Goal: Check status: Check status

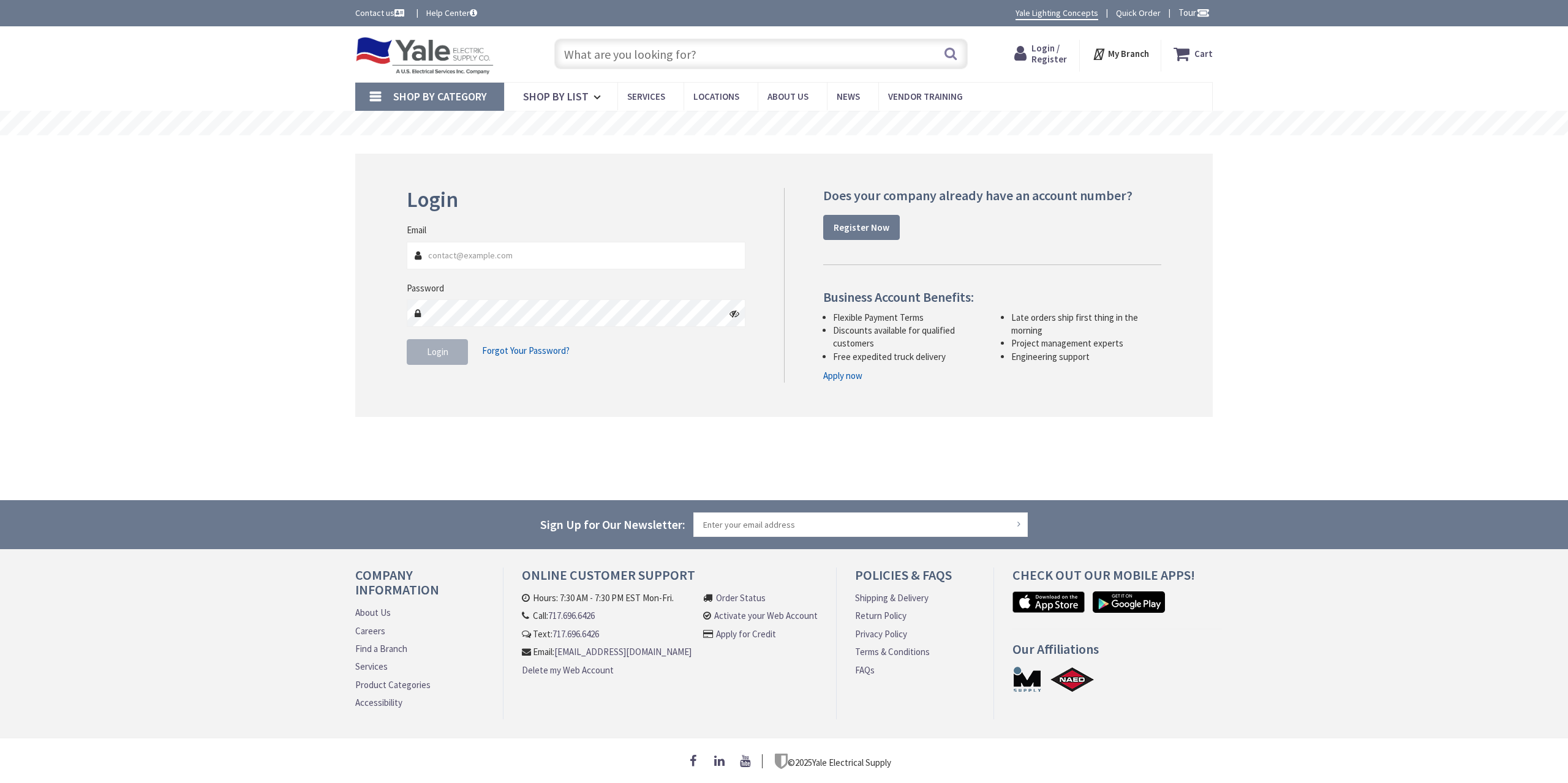
type input "[EMAIL_ADDRESS][DOMAIN_NAME]"
click at [446, 355] on span "Login" at bounding box center [438, 352] width 22 height 12
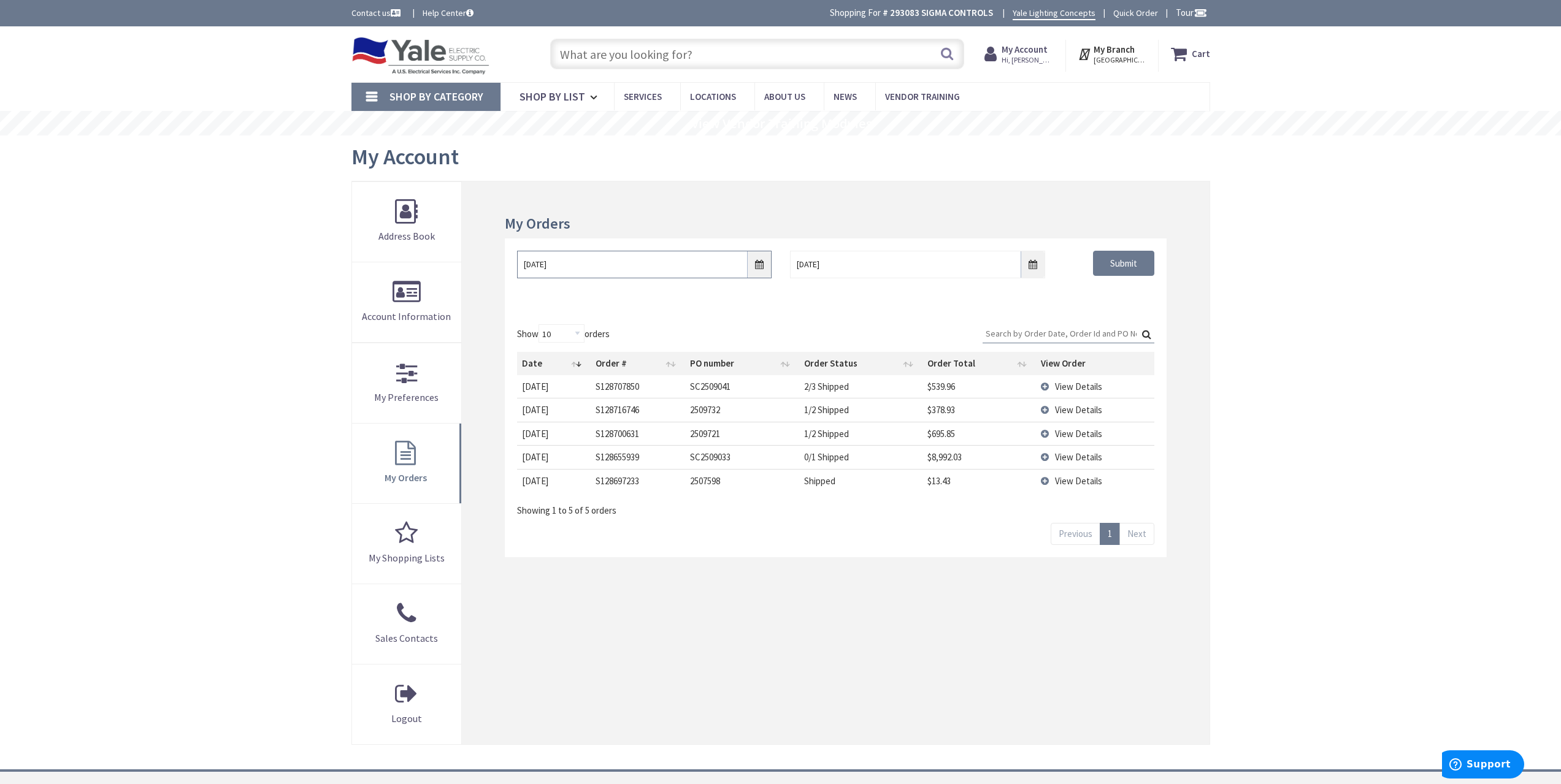
click at [769, 264] on input "9/3/2025" at bounding box center [644, 264] width 254 height 28
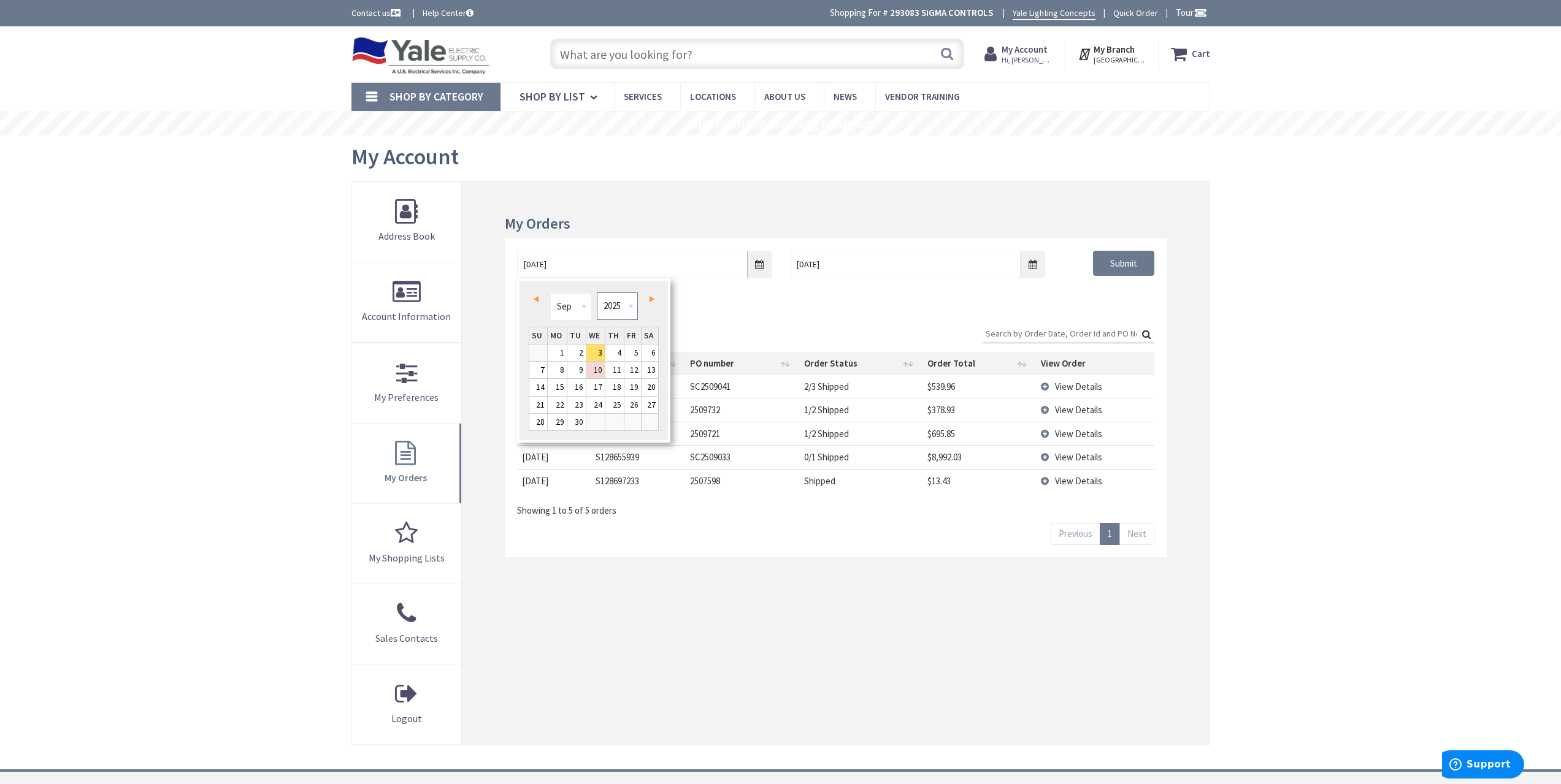
drag, startPoint x: 626, startPoint y: 292, endPoint x: 626, endPoint y: 300, distance: 8.0
click at [626, 292] on select "1980 1981 1982 1983 1984 1985 1986 1987 1988 1989 1990 1991 1992 1993 1994 1995…" at bounding box center [617, 306] width 41 height 28
type input "09/02/2021"
click at [1073, 312] on div "Show 10 25 50 100 orders Search: Date Order # PO number Order Status Order Tota…" at bounding box center [835, 435] width 661 height 245
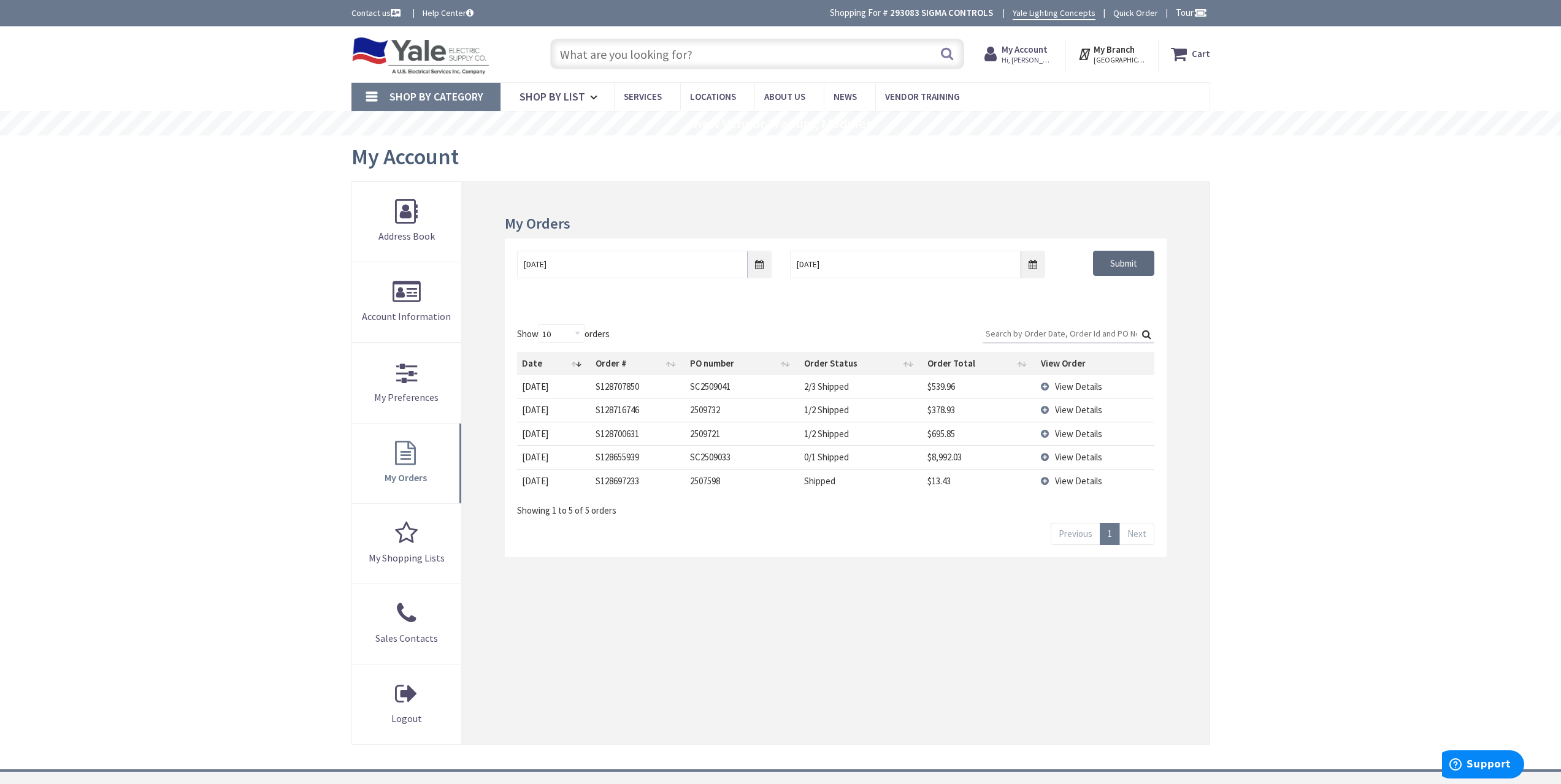
click at [1111, 262] on input "Submit" at bounding box center [1124, 264] width 61 height 26
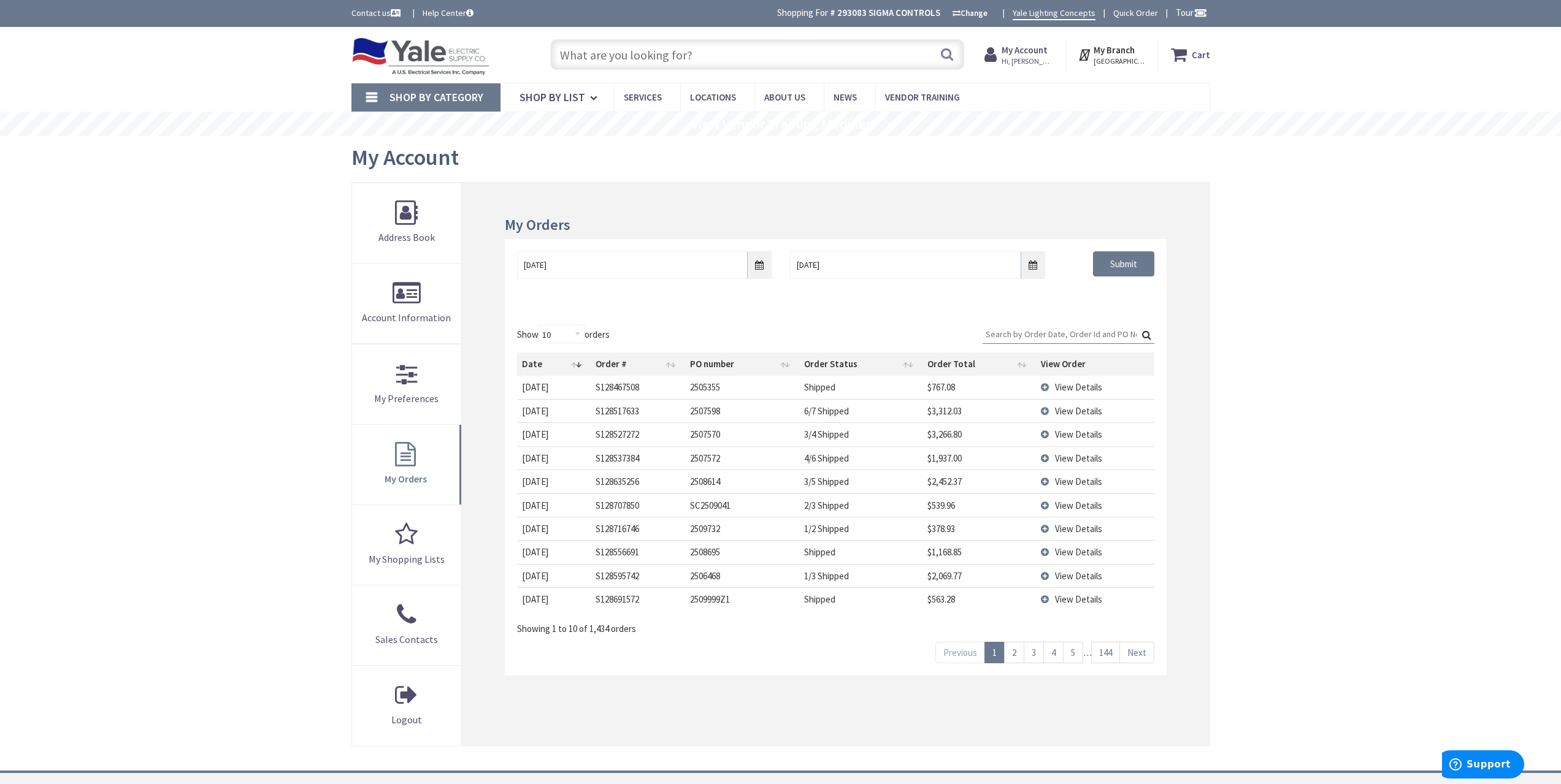
click at [1084, 379] on td "View Details" at bounding box center [1095, 387] width 118 height 23
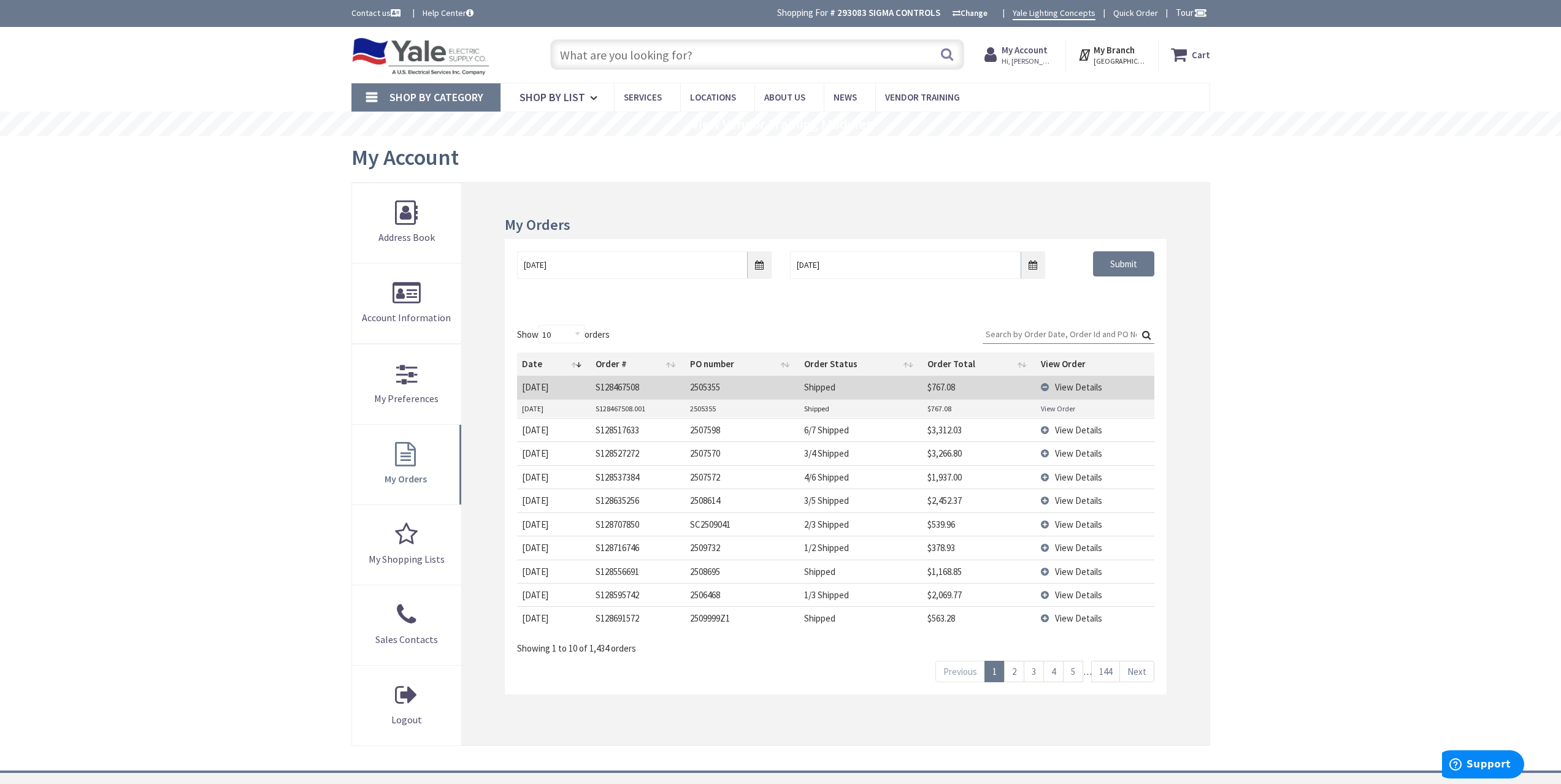
click at [1055, 409] on link "View Order" at bounding box center [1058, 409] width 34 height 10
click at [1077, 389] on span "View Details" at bounding box center [1078, 387] width 47 height 12
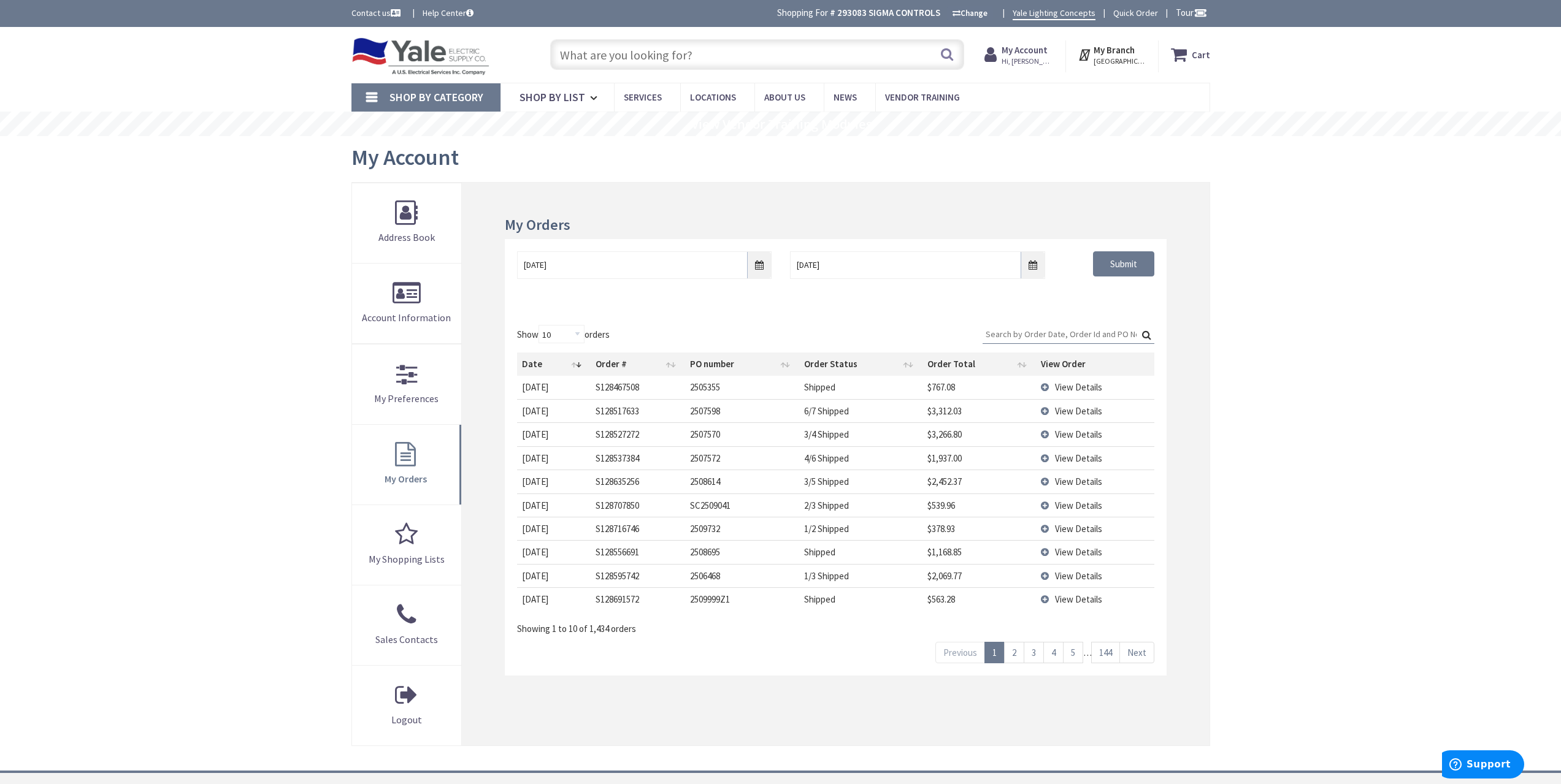
click at [1082, 412] on span "View Details" at bounding box center [1078, 411] width 47 height 12
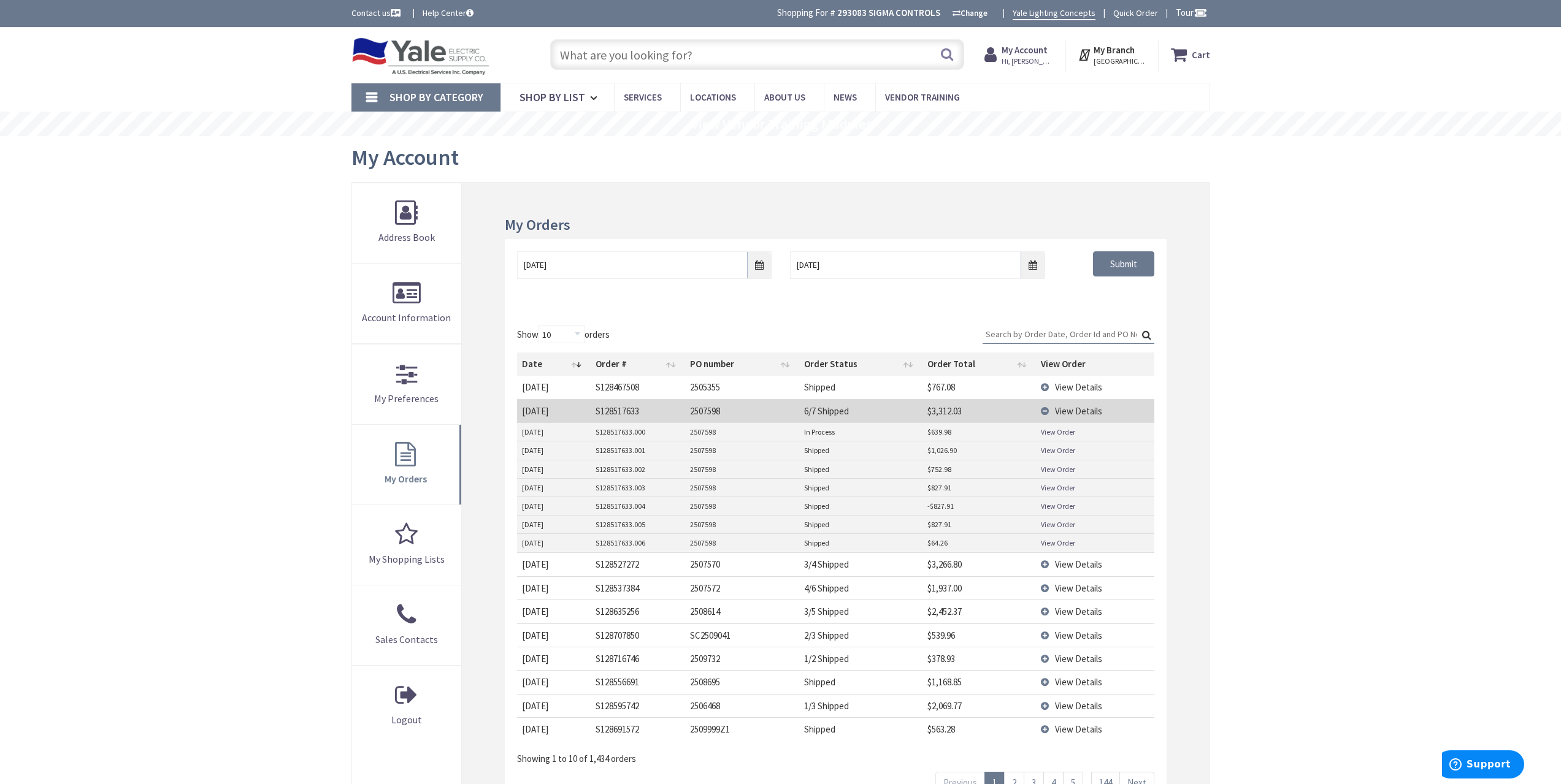
click at [1082, 412] on span "View Details" at bounding box center [1078, 411] width 47 height 12
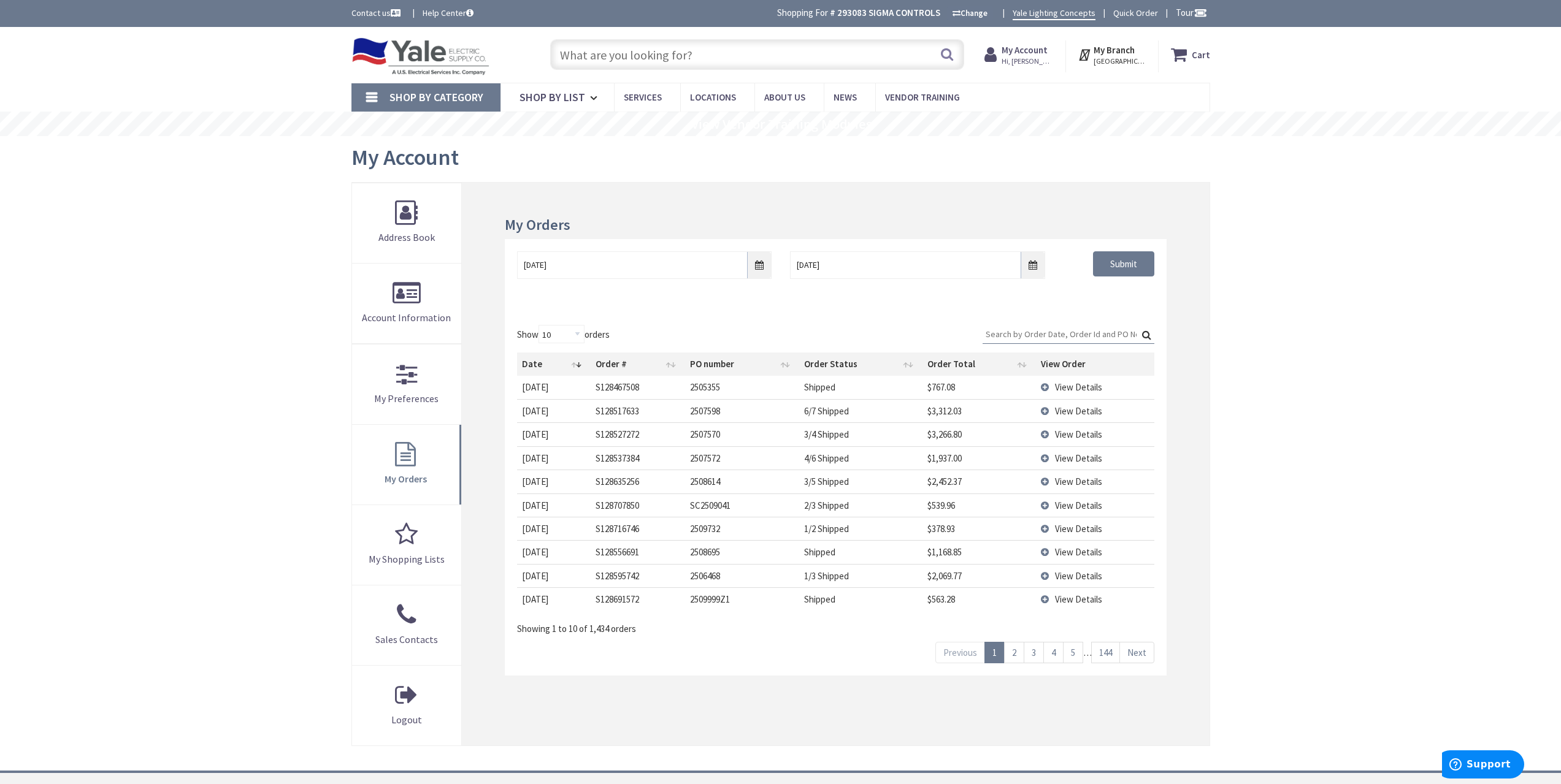
click at [1073, 438] on span "View Details" at bounding box center [1078, 435] width 47 height 12
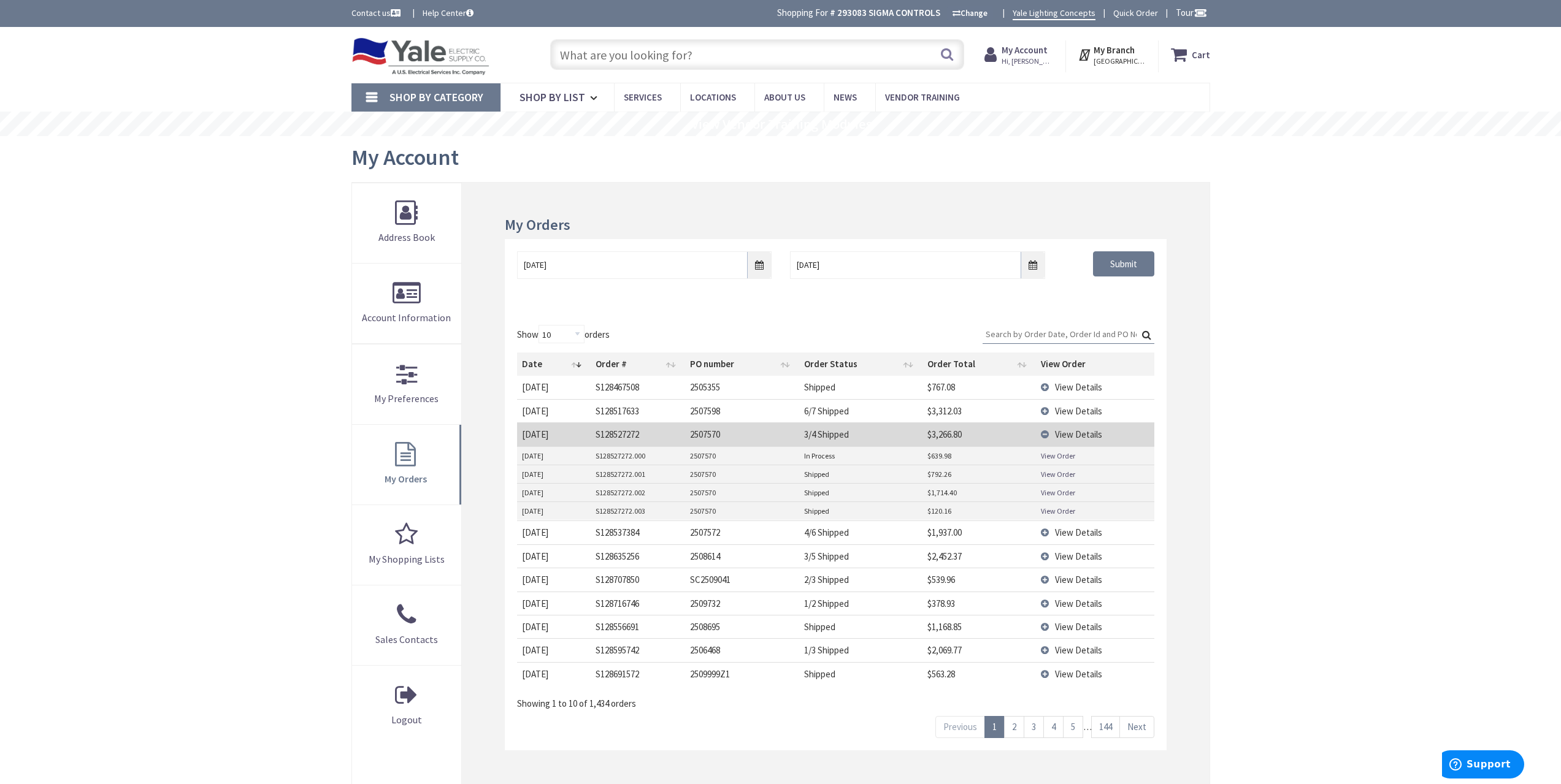
click at [1073, 438] on span "View Details" at bounding box center [1078, 435] width 47 height 12
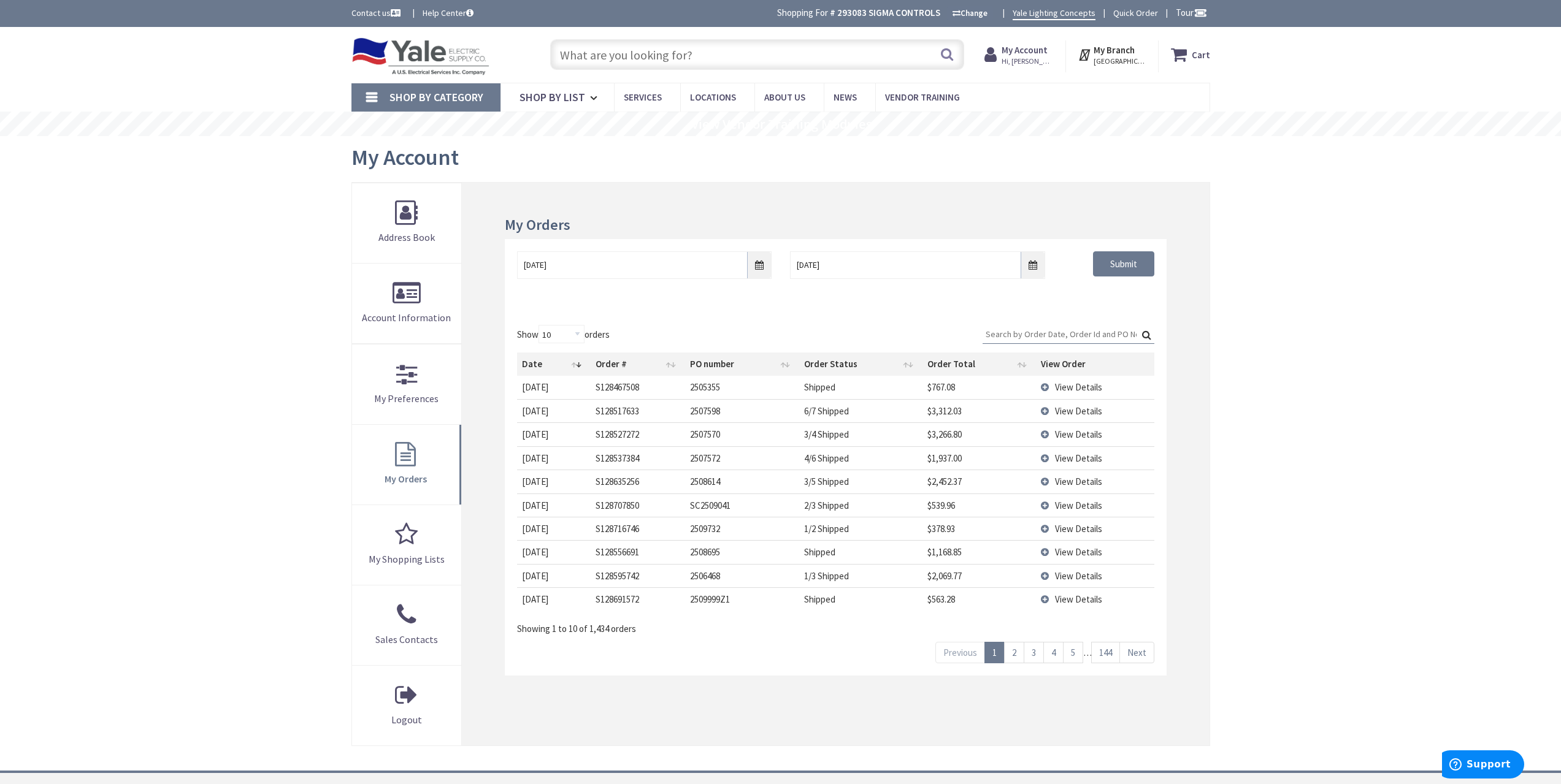
click at [1061, 464] on td "View Details" at bounding box center [1095, 458] width 118 height 24
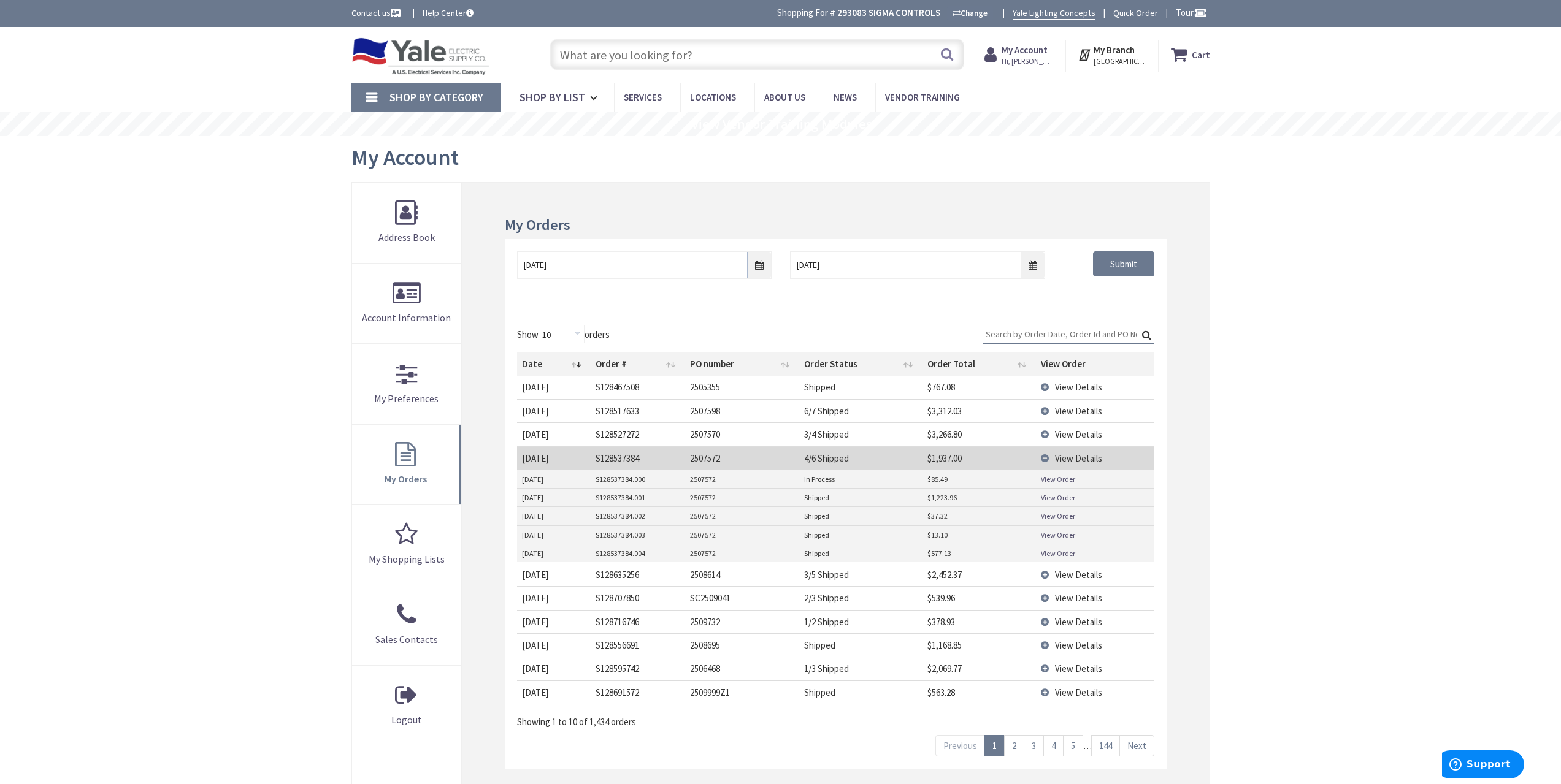
click at [1061, 464] on td "View Details" at bounding box center [1095, 458] width 118 height 24
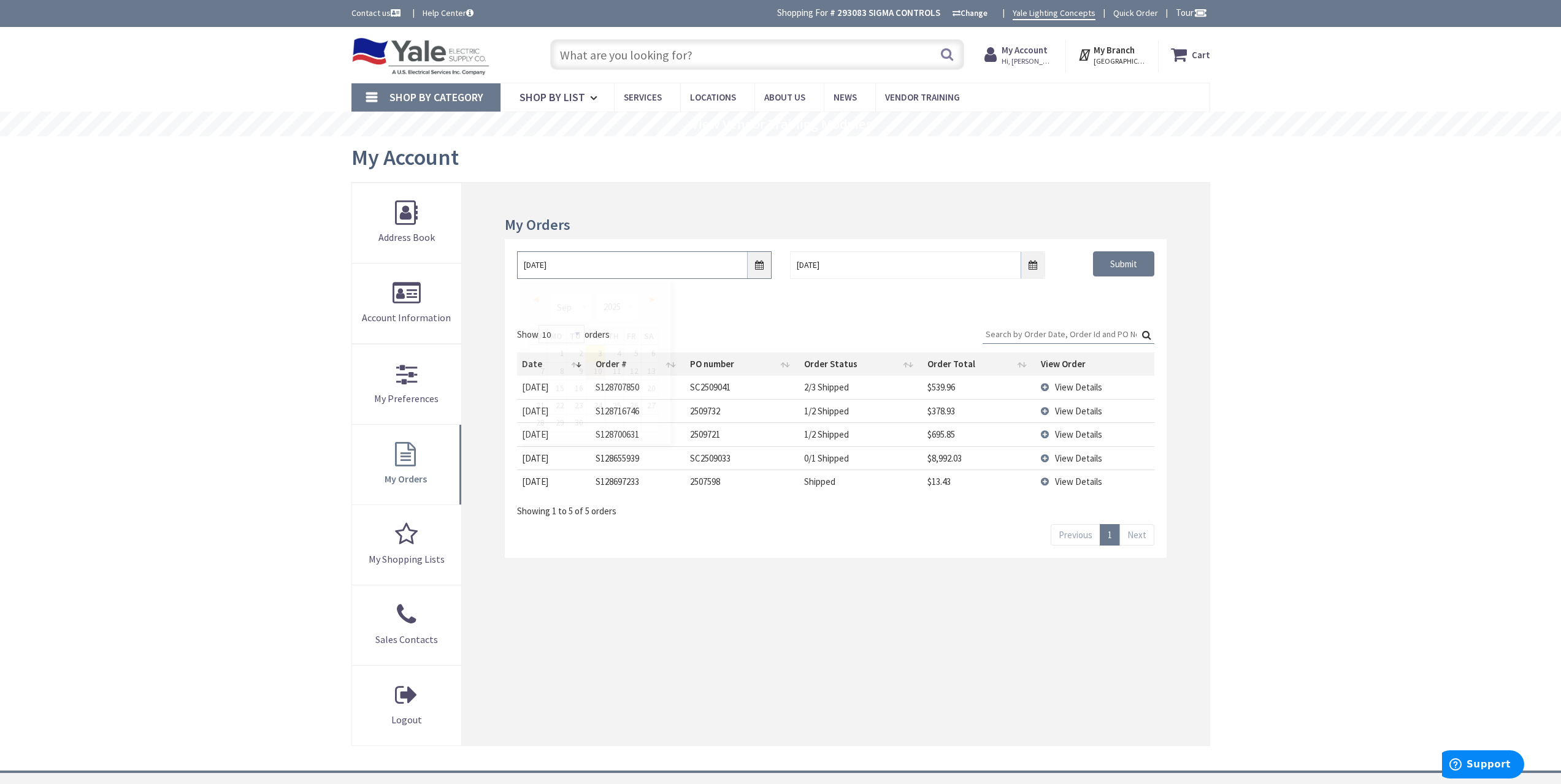
click at [757, 269] on input "9/3/2025" at bounding box center [644, 264] width 254 height 28
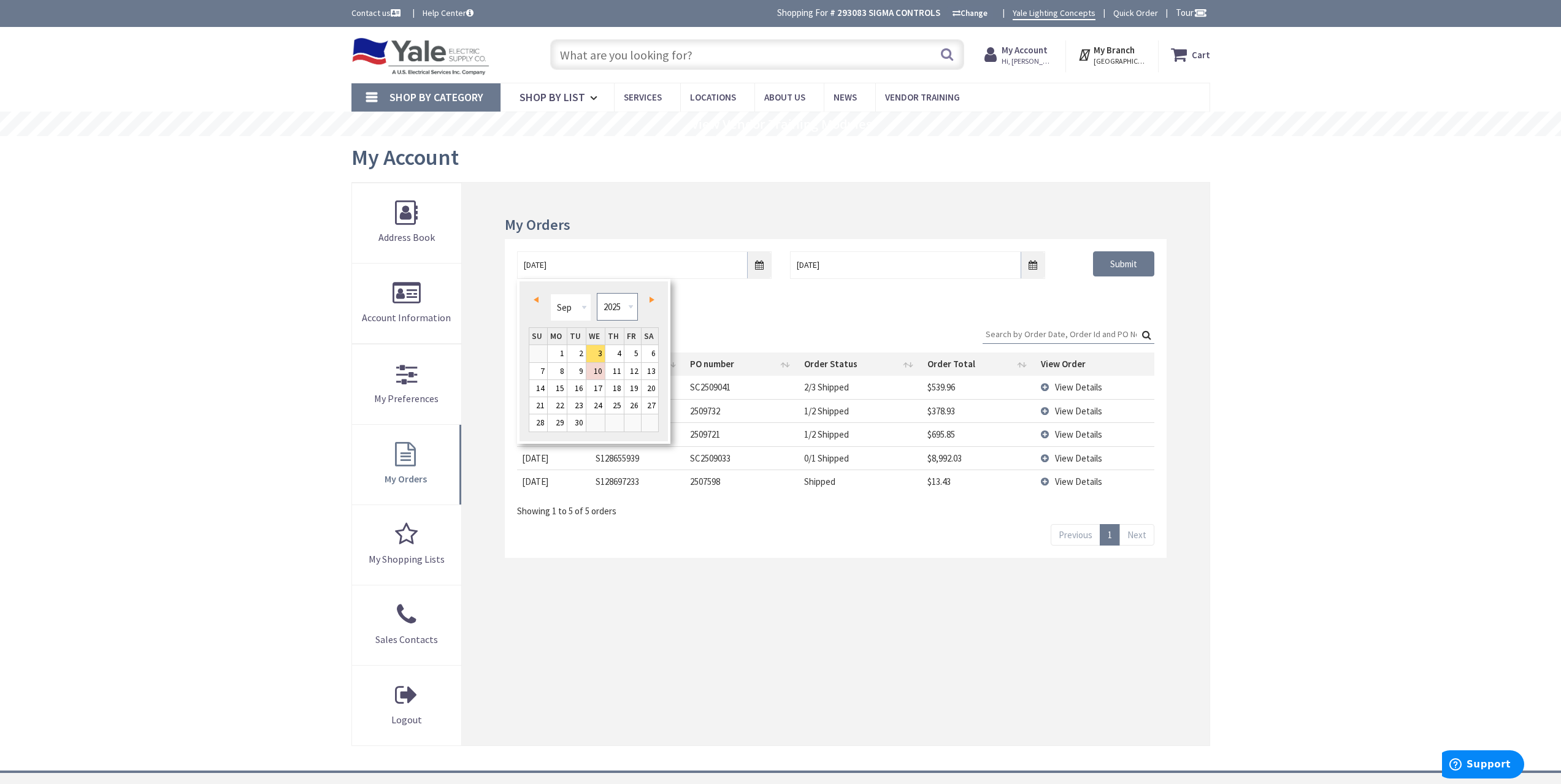
click at [617, 305] on select "1980 1981 1982 1983 1984 1985 1986 1987 1988 1989 1990 1991 1992 1993 1994 1995…" at bounding box center [617, 306] width 41 height 28
type input "09/02/2021"
click at [1092, 313] on div "Show 10 25 50 100 orders Search: Date Order # PO number Order Status Order Tota…" at bounding box center [835, 436] width 661 height 245
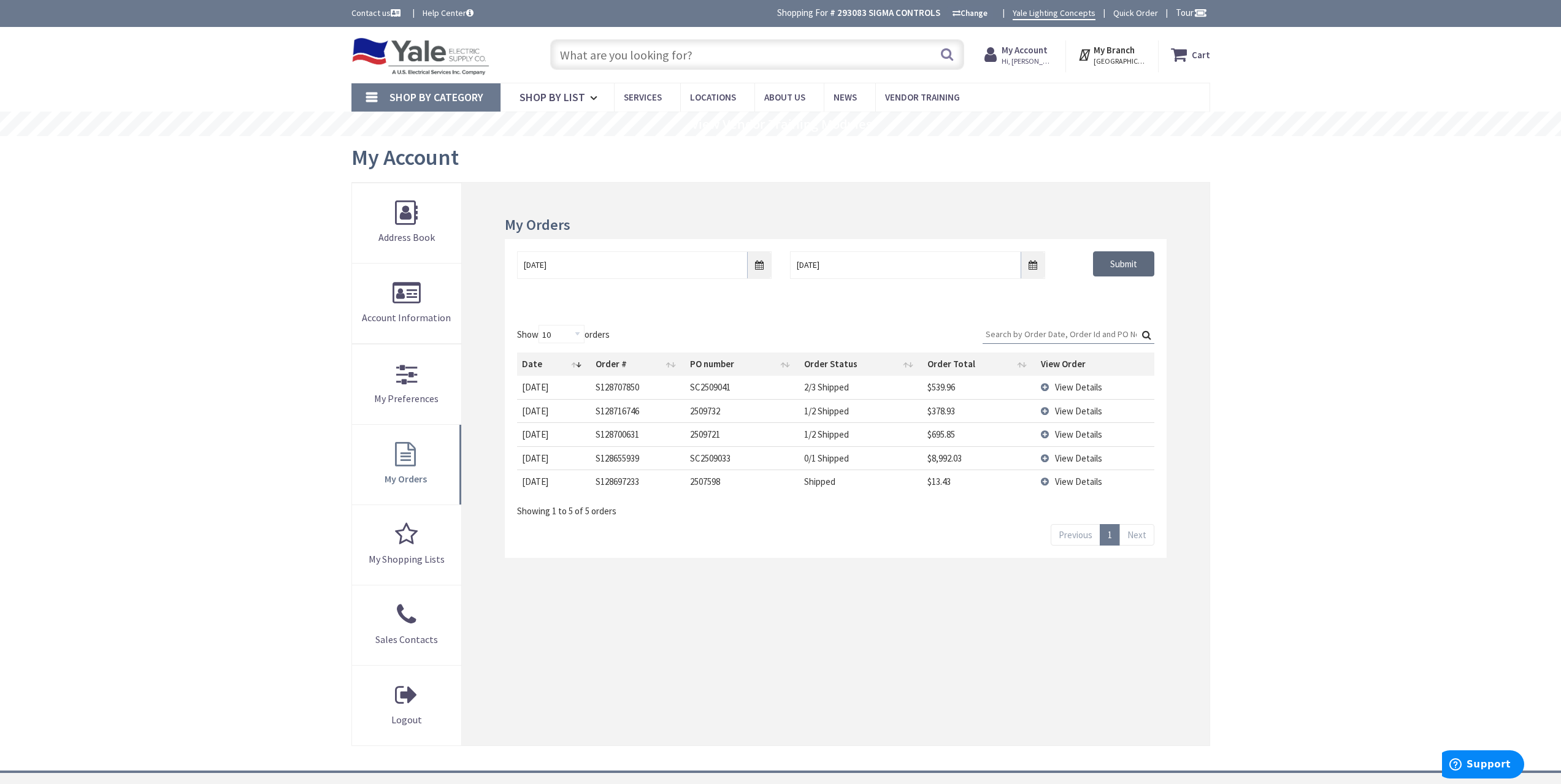
click at [1121, 270] on input "Submit" at bounding box center [1124, 264] width 61 height 26
